Goal: Navigation & Orientation: Understand site structure

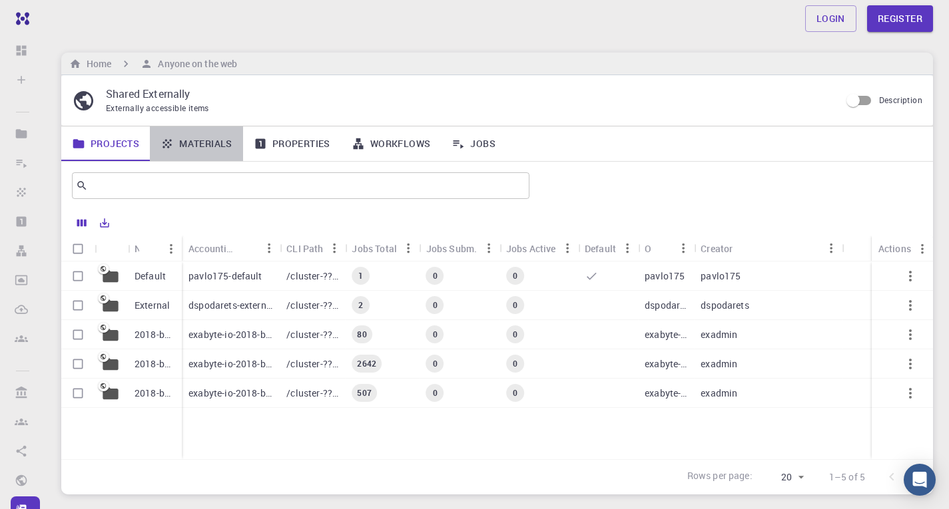
click at [192, 146] on link "Materials" at bounding box center [196, 144] width 93 height 35
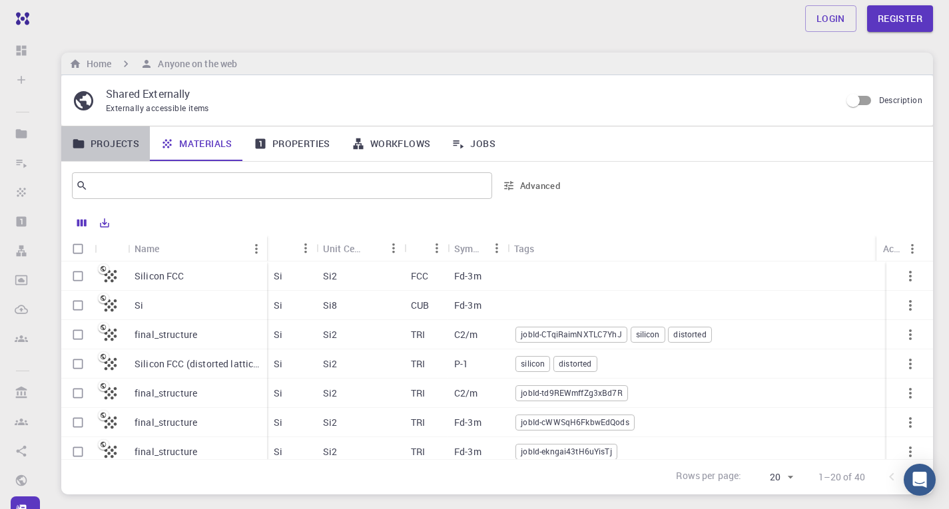
click at [118, 137] on link "Projects" at bounding box center [105, 144] width 89 height 35
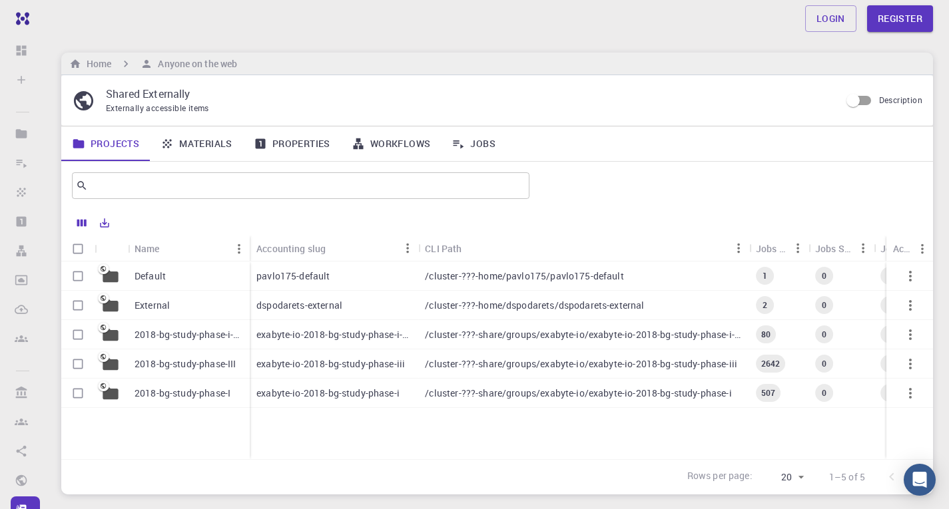
click at [279, 147] on link "Properties" at bounding box center [292, 144] width 98 height 35
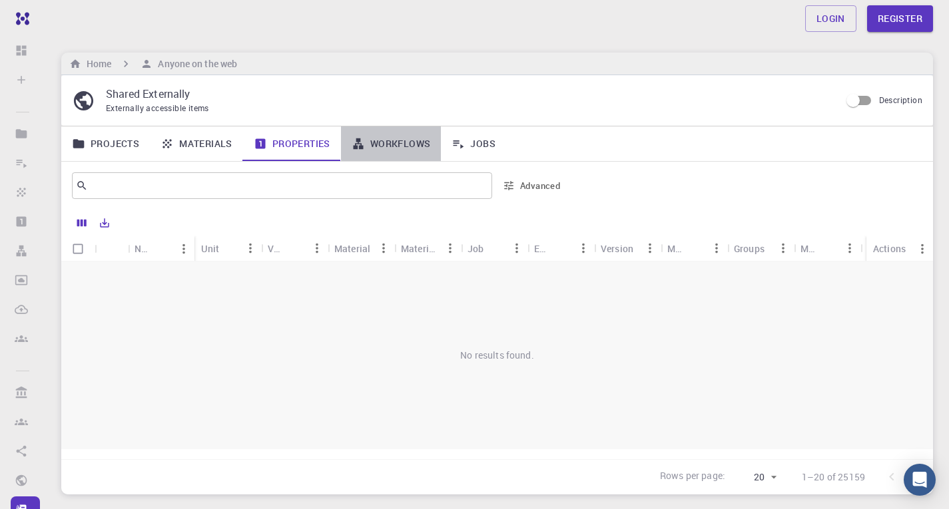
click at [372, 145] on link "Workflows" at bounding box center [391, 144] width 101 height 35
